Goal: Task Accomplishment & Management: Use online tool/utility

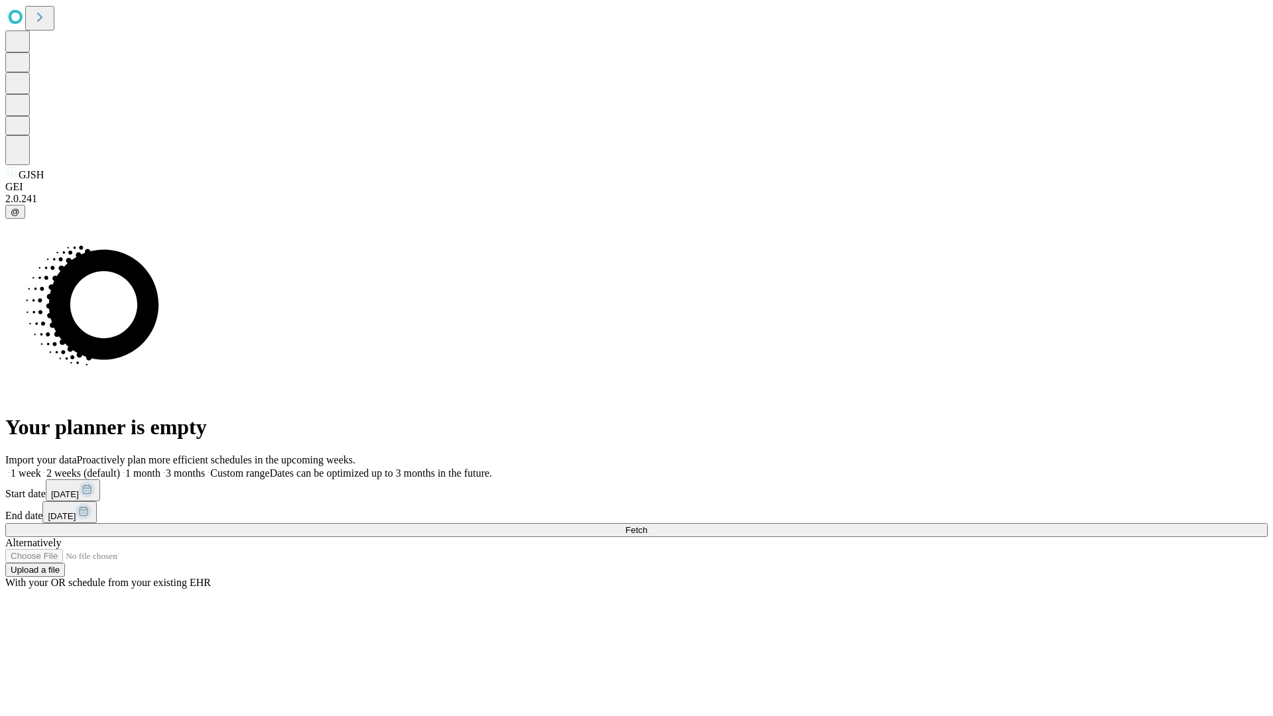
click at [647, 525] on span "Fetch" at bounding box center [636, 530] width 22 height 10
